Goal: Information Seeking & Learning: Learn about a topic

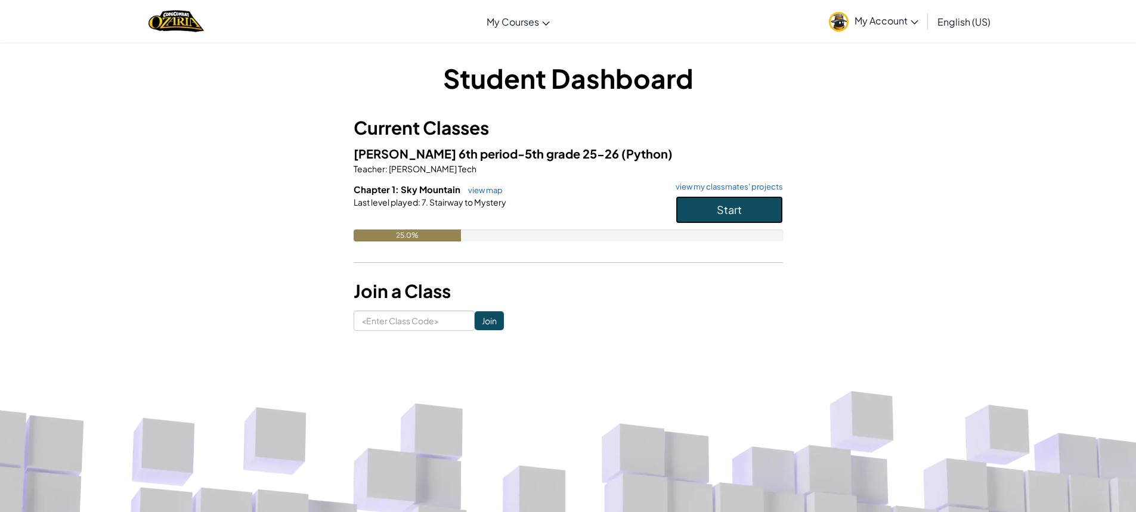
click at [741, 207] on span "Start" at bounding box center [729, 210] width 25 height 14
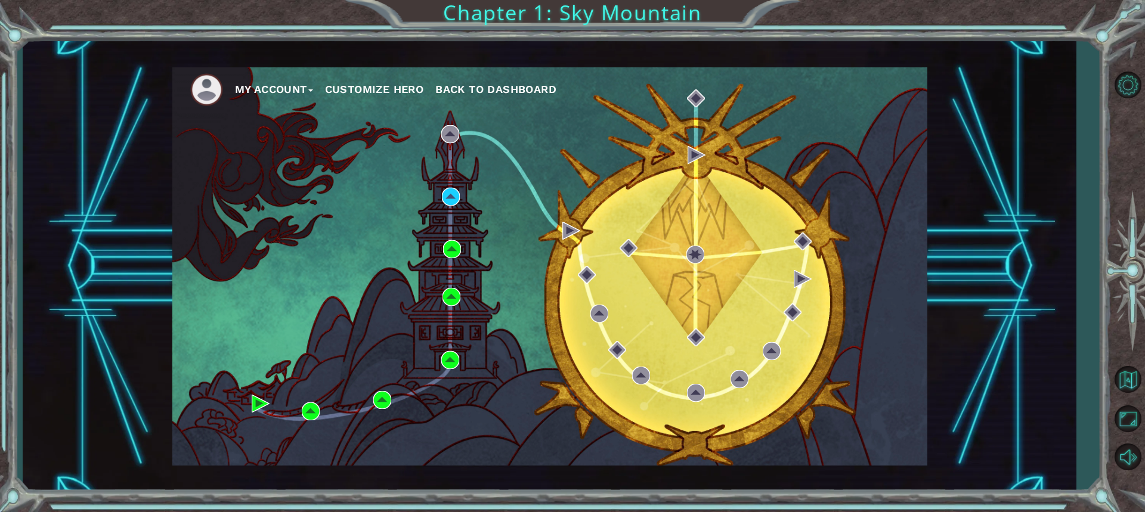
drag, startPoint x: 475, startPoint y: 4, endPoint x: 617, endPoint y: 157, distance: 209.3
click at [617, 157] on div "My Account Customize Hero Back to Dashboard" at bounding box center [549, 266] width 755 height 398
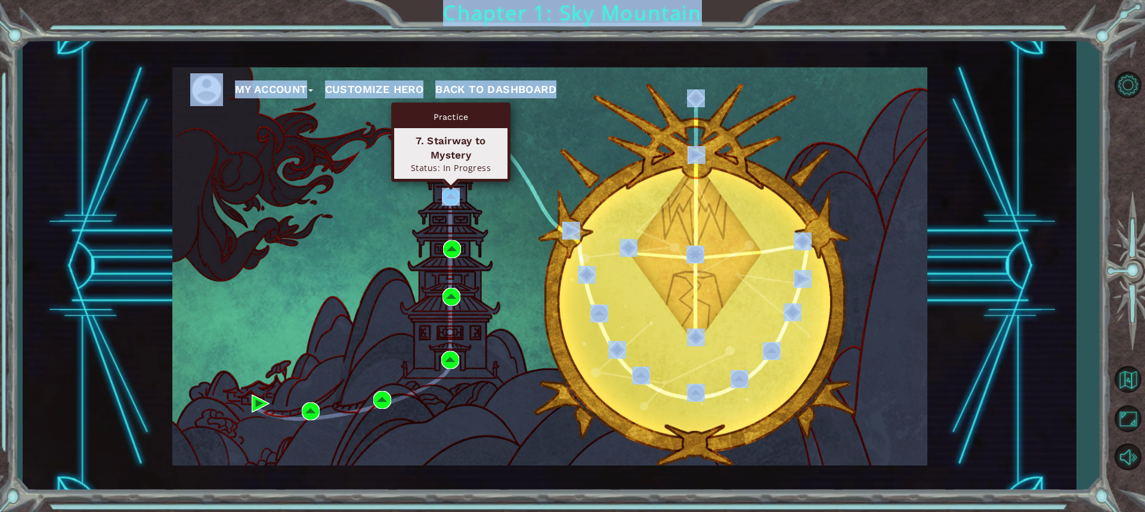
drag, startPoint x: 441, startPoint y: 202, endPoint x: 451, endPoint y: 177, distance: 26.5
click at [451, 177] on body "My Account Customize Hero Back to Dashboard Chapter 1: Sky Mountain Practice 8.…" at bounding box center [572, 256] width 1145 height 512
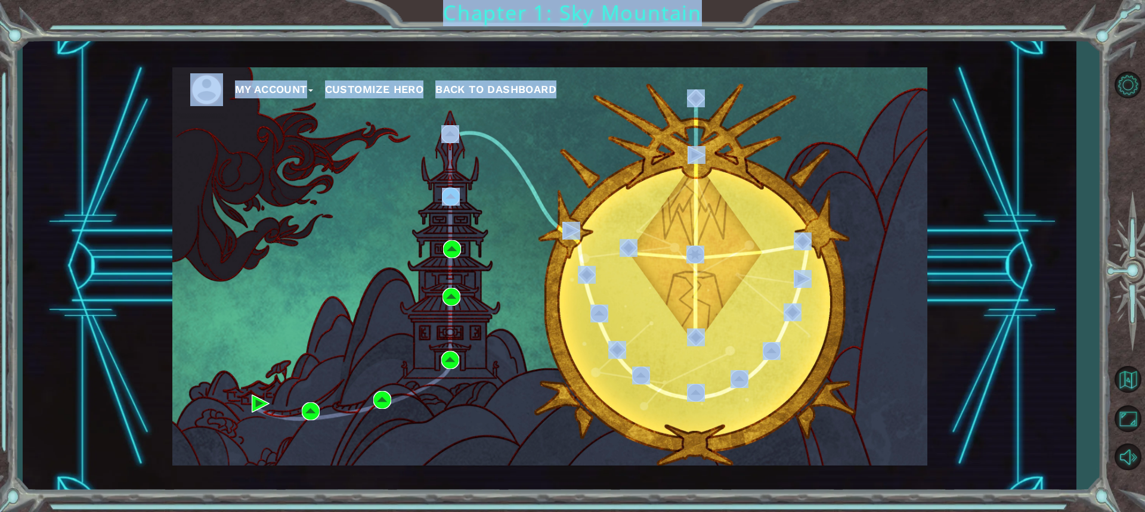
click at [521, 160] on div "My Account Customize Hero Back to Dashboard" at bounding box center [549, 266] width 755 height 398
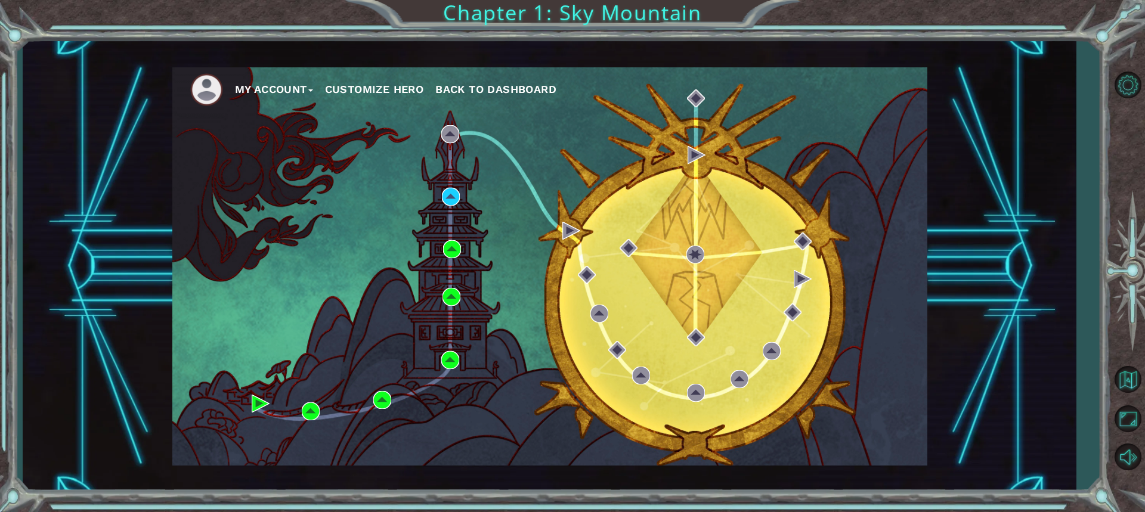
click at [447, 206] on div "My Account Customize Hero Back to Dashboard" at bounding box center [549, 266] width 755 height 398
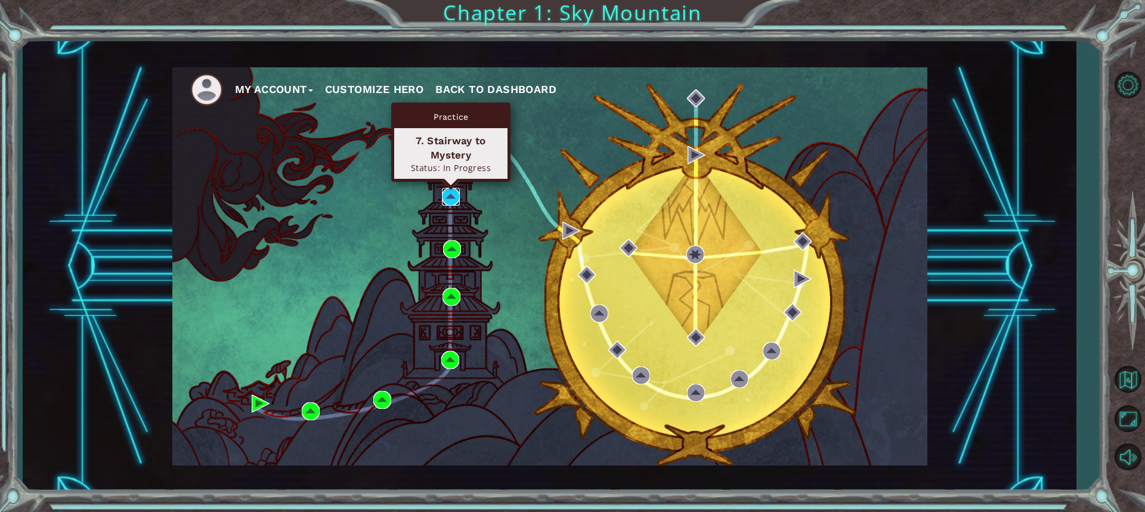
click at [452, 202] on img at bounding box center [451, 197] width 18 height 18
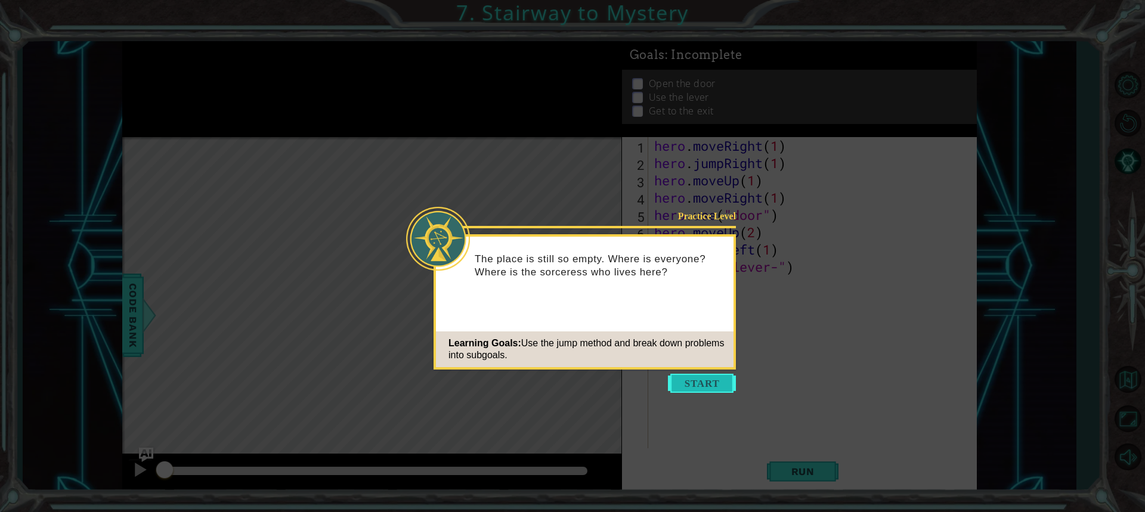
click at [735, 391] on button "Start" at bounding box center [702, 383] width 68 height 19
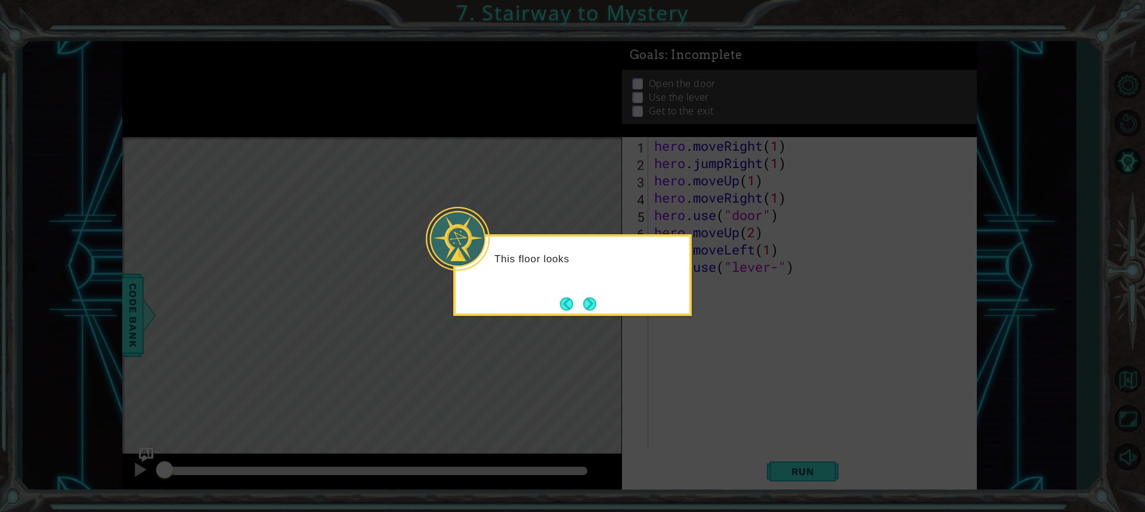
drag, startPoint x: 660, startPoint y: 301, endPoint x: 592, endPoint y: 290, distance: 68.8
click at [625, 297] on div "This floor looks" at bounding box center [572, 275] width 239 height 82
click at [591, 290] on div "This floor looks a litt" at bounding box center [572, 275] width 239 height 82
click at [590, 305] on button "Next" at bounding box center [589, 304] width 13 height 13
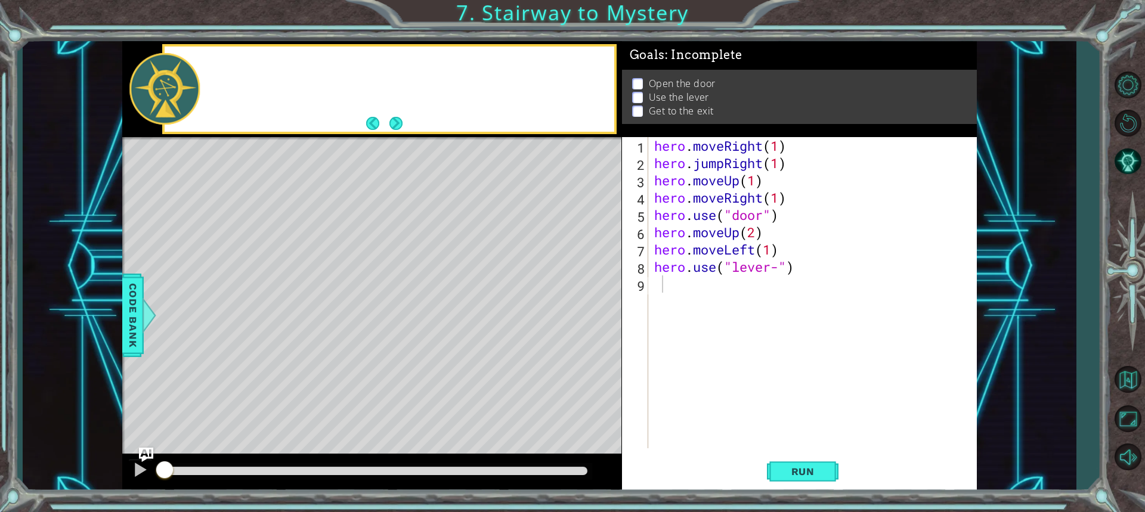
click at [590, 305] on div "Level Map" at bounding box center [397, 312] width 551 height 351
click at [739, 306] on div "hero . moveRight ( 1 ) hero . jumpRight ( 1 ) hero . moveUp ( 1 ) hero . moveRi…" at bounding box center [815, 310] width 327 height 346
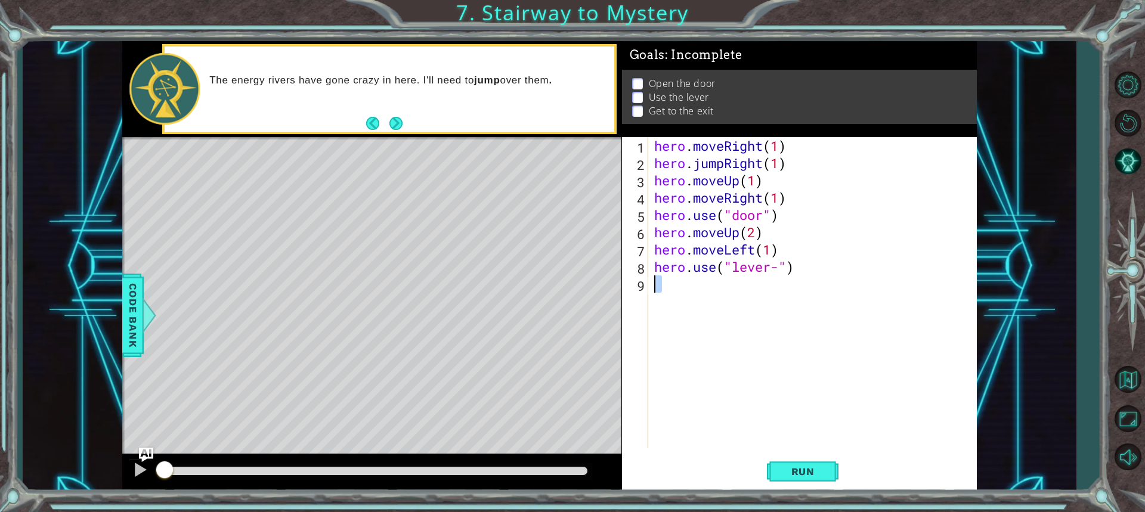
click at [739, 306] on div "hero . moveRight ( 1 ) hero . jumpRight ( 1 ) hero . moveUp ( 1 ) hero . moveRi…" at bounding box center [815, 310] width 327 height 346
type textarea "hero.use("lever-")"
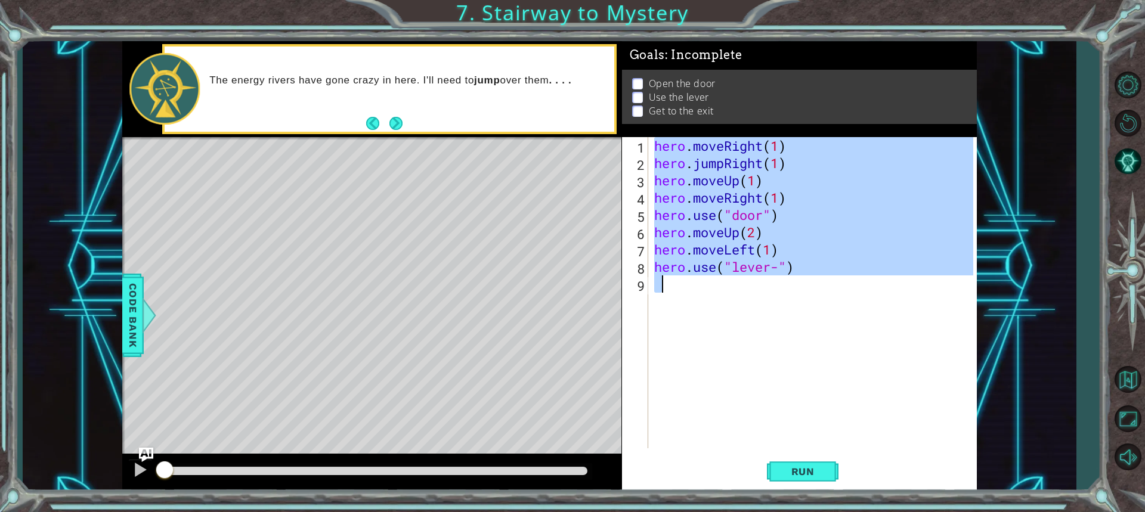
click at [739, 306] on div "hero . moveRight ( 1 ) hero . jumpRight ( 1 ) hero . moveUp ( 1 ) hero . moveRi…" at bounding box center [815, 310] width 327 height 346
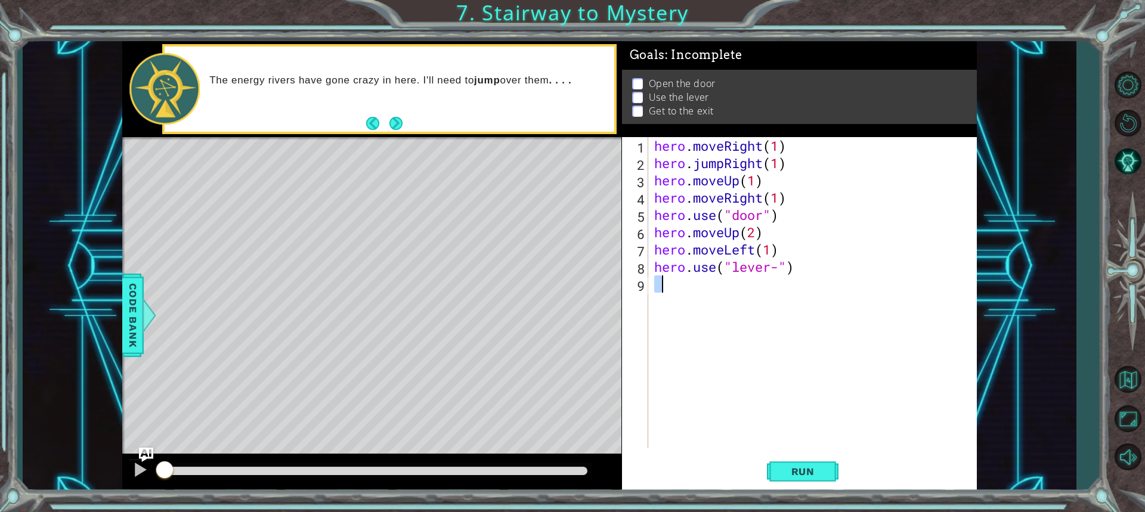
click at [739, 306] on div "hero . moveRight ( 1 ) hero . jumpRight ( 1 ) hero . moveUp ( 1 ) hero . moveRi…" at bounding box center [815, 310] width 327 height 346
click at [732, 457] on div "Run" at bounding box center [802, 471] width 355 height 35
click at [805, 465] on button "Run" at bounding box center [803, 471] width 72 height 35
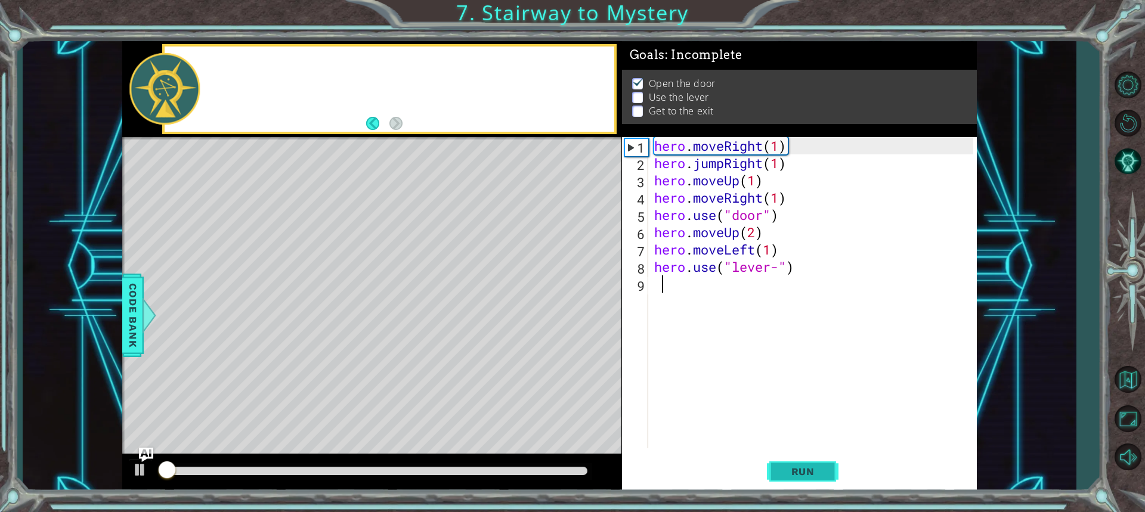
click at [805, 466] on span "Run" at bounding box center [802, 472] width 47 height 12
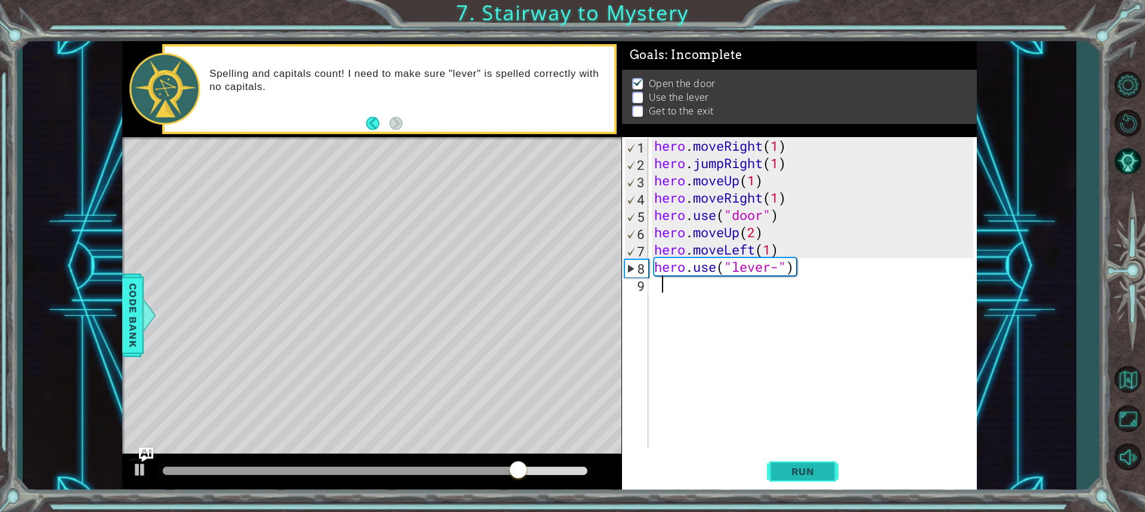
click at [829, 472] on button "Run" at bounding box center [803, 471] width 72 height 35
drag, startPoint x: 705, startPoint y: 310, endPoint x: 637, endPoint y: 327, distance: 70.7
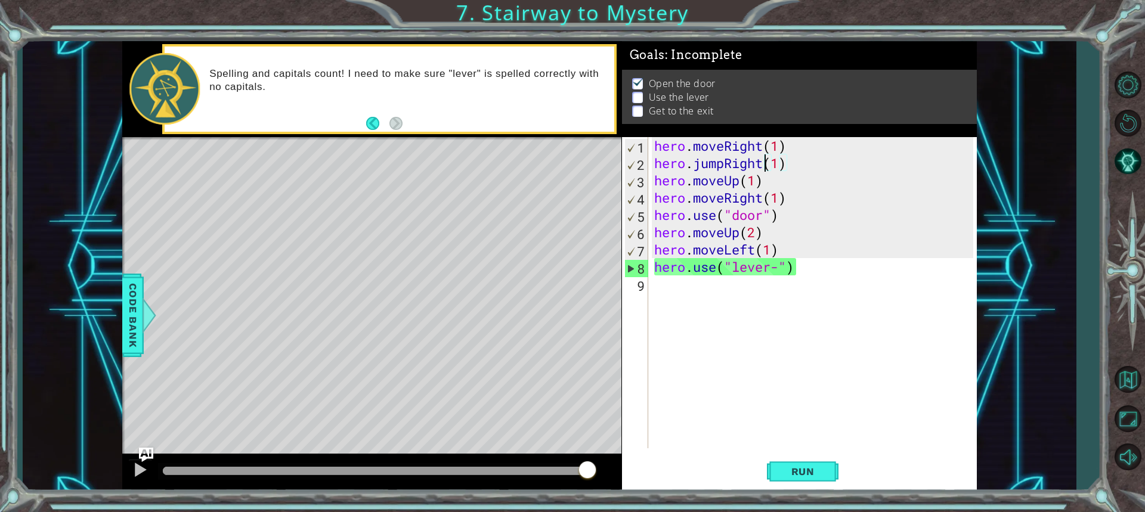
drag, startPoint x: 1051, startPoint y: 0, endPoint x: 763, endPoint y: 162, distance: 330.2
click at [763, 162] on div "hero . moveRight ( 1 ) hero . jumpRight ( 1 ) hero . moveUp ( 1 ) hero . moveRi…" at bounding box center [815, 310] width 327 height 346
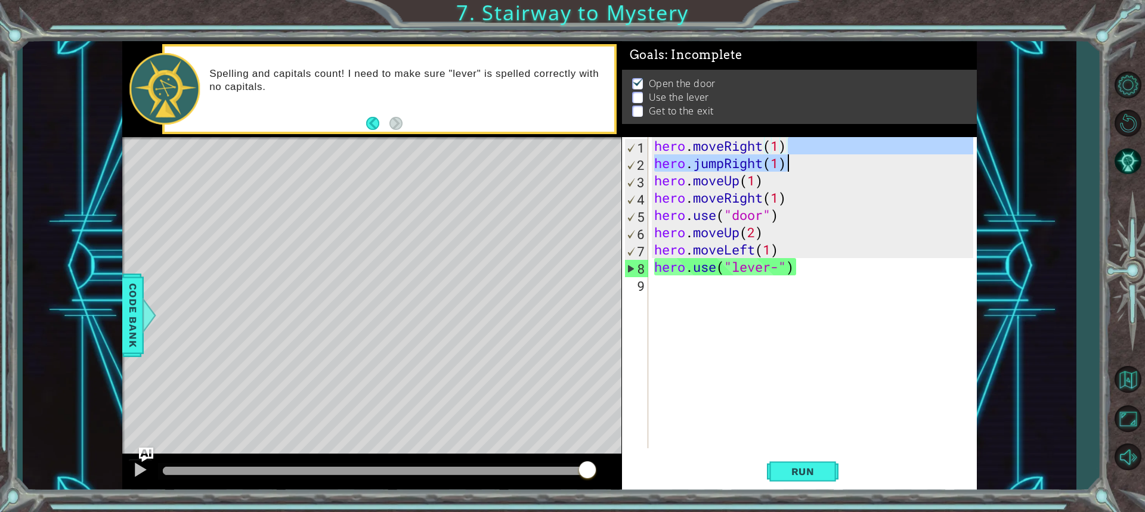
click at [819, 154] on div "hero . moveRight ( 1 ) hero . jumpRight ( 1 ) hero . moveUp ( 1 ) hero . moveRi…" at bounding box center [815, 310] width 327 height 346
type textarea "hero.moveRight(1) hero.jumpRight(1)"
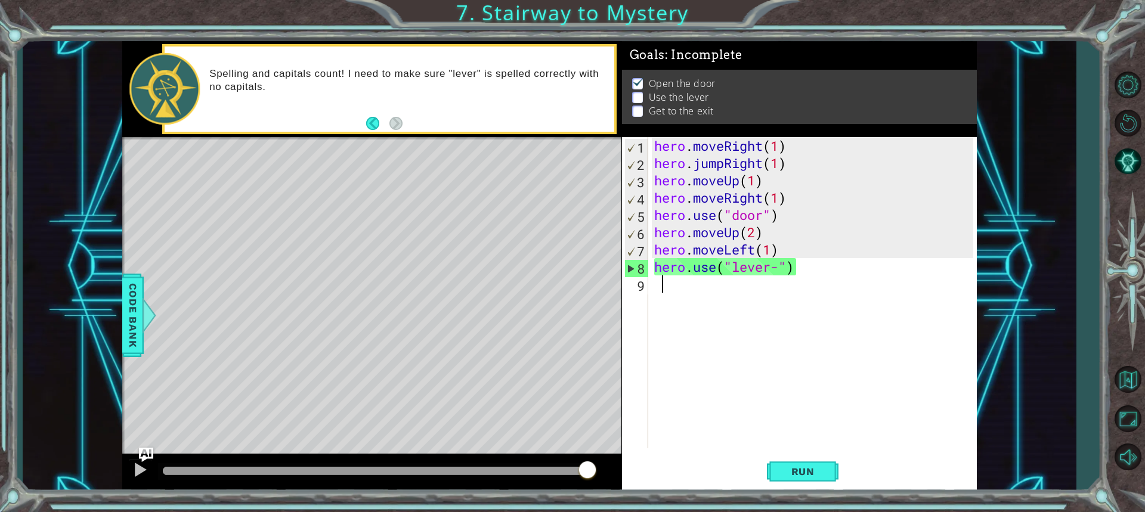
click at [839, 283] on div "hero . moveRight ( 1 ) hero . jumpRight ( 1 ) hero . moveUp ( 1 ) hero . moveRi…" at bounding box center [815, 310] width 327 height 346
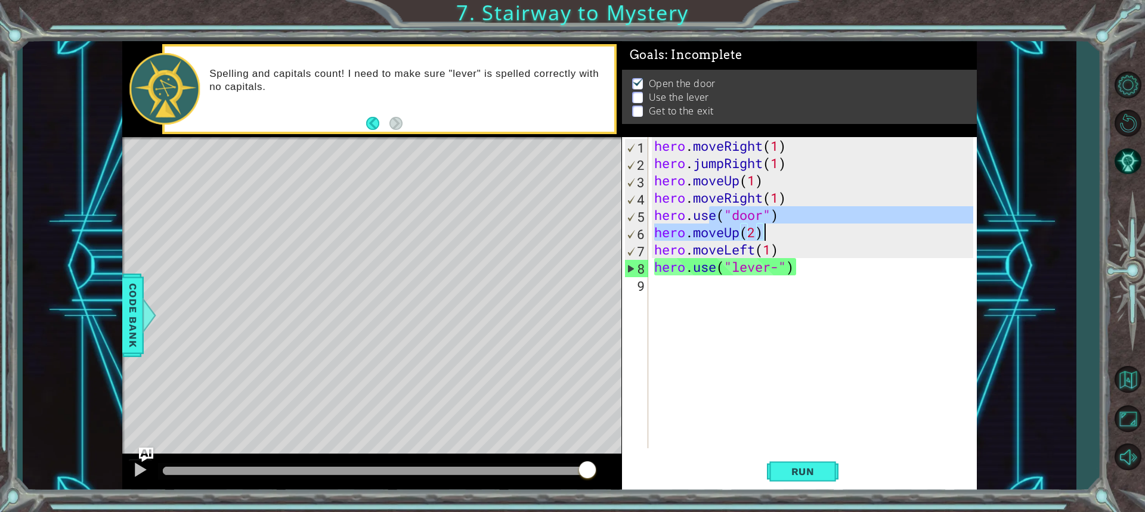
drag, startPoint x: 702, startPoint y: 219, endPoint x: 683, endPoint y: 239, distance: 27.4
click at [772, 226] on div "hero . moveRight ( 1 ) hero . jumpRight ( 1 ) hero . moveUp ( 1 ) hero . moveRi…" at bounding box center [815, 310] width 327 height 346
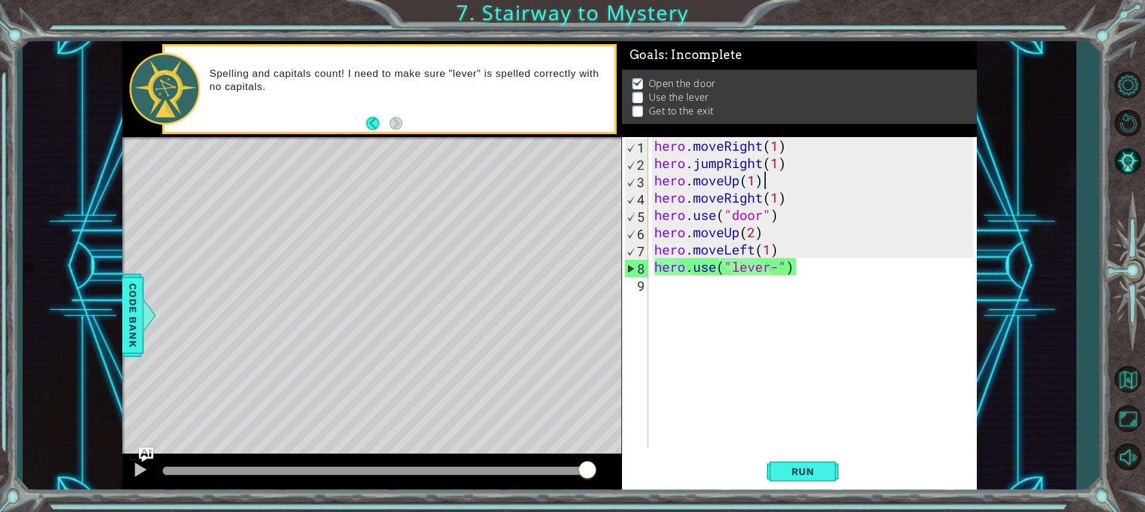
click at [829, 181] on div "hero . moveRight ( 1 ) hero . jumpRight ( 1 ) hero . moveUp ( 1 ) hero . moveRi…" at bounding box center [815, 310] width 327 height 346
type textarea "hero.moveUp(1)"
drag, startPoint x: 825, startPoint y: 303, endPoint x: 389, endPoint y: 259, distance: 438.6
click at [824, 303] on div "hero . moveRight ( 1 ) hero . jumpRight ( 1 ) hero . moveUp ( 1 ) hero . moveRi…" at bounding box center [815, 310] width 327 height 346
drag, startPoint x: 726, startPoint y: 169, endPoint x: 846, endPoint y: 149, distance: 122.0
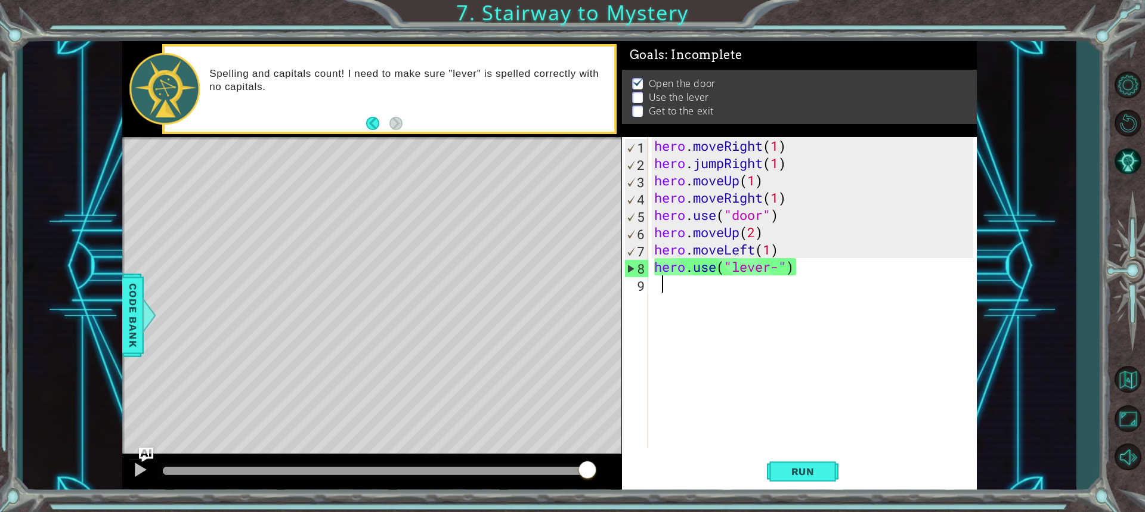
click at [846, 149] on div "hero . moveRight ( 1 ) hero . jumpRight ( 1 ) hero . moveUp ( 1 ) hero . moveRi…" at bounding box center [815, 310] width 327 height 346
click at [812, 214] on div "hero . moveRight ( 1 ) hero . jumpRight ( 1 ) hero . moveUp ( 1 ) hero . moveRi…" at bounding box center [815, 310] width 327 height 346
type textarea "hero.use("door")"
click at [834, 322] on div "hero . moveRight ( 1 ) hero . jumpRight ( 1 ) hero . moveUp ( 1 ) hero . moveRi…" at bounding box center [815, 310] width 327 height 346
